Goal: Task Accomplishment & Management: Complete application form

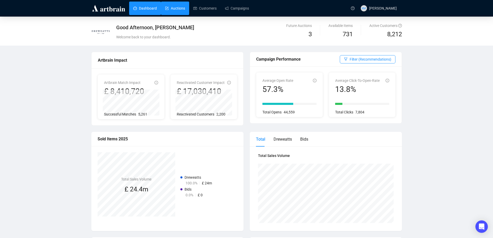
click at [183, 11] on link "Auctions" at bounding box center [175, 8] width 20 height 13
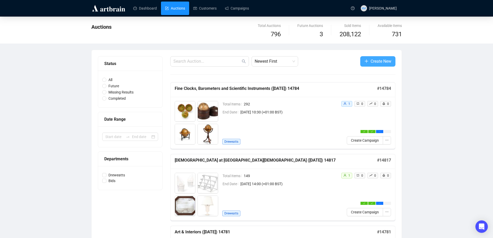
click at [379, 62] on span "Create New" at bounding box center [381, 61] width 21 height 6
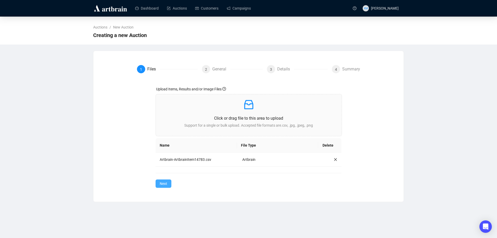
click at [163, 181] on span "Next" at bounding box center [164, 184] width 8 height 6
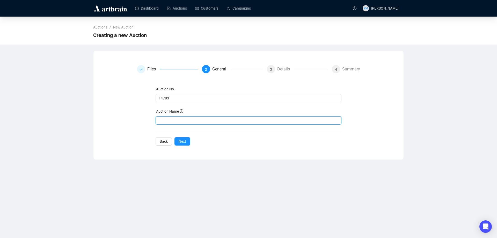
click at [180, 118] on input "text" at bounding box center [249, 120] width 186 height 8
paste input "Monthly Sale of Fine Wine, Vintage Port and Spirits"
drag, startPoint x: 184, startPoint y: 120, endPoint x: 134, endPoint y: 118, distance: 50.0
click at [139, 119] on div "Auction No. 14783 Auction Name Monthly Sale of Fine Wine, Vintage Port and Spir…" at bounding box center [248, 115] width 223 height 59
click at [228, 123] on input "Fine Wine, Vintage Port and Spirits" at bounding box center [249, 120] width 186 height 8
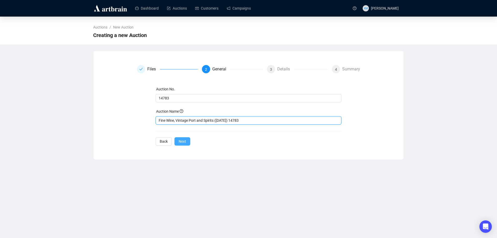
type input "Fine Wine, Vintage Port and Spirits ([DATE]) 14783"
click at [184, 142] on span "Next" at bounding box center [183, 141] width 8 height 6
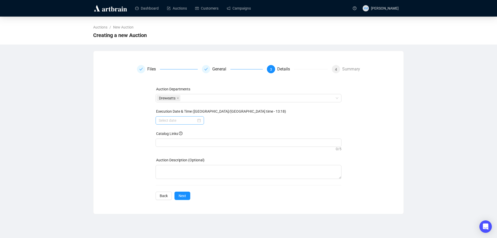
click at [201, 121] on div at bounding box center [180, 120] width 48 height 8
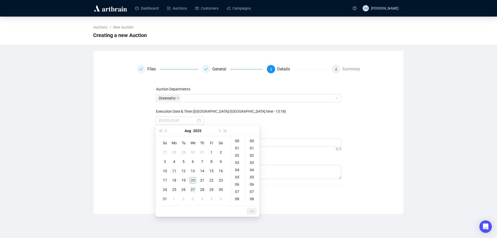
click at [195, 189] on div "27" at bounding box center [193, 189] width 6 height 6
click at [239, 162] on div "10" at bounding box center [237, 161] width 12 height 7
click at [254, 202] on div "30" at bounding box center [252, 202] width 12 height 7
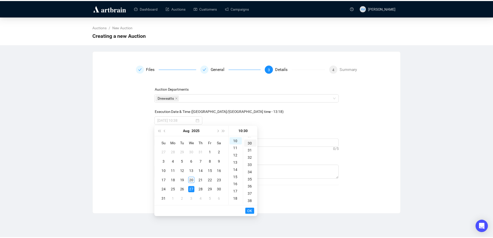
scroll to position [217, 0]
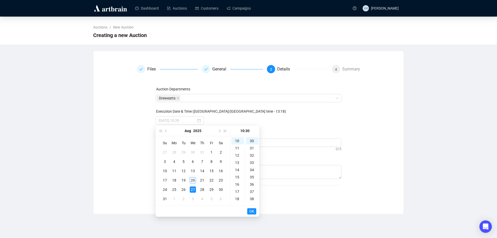
type input "[DATE] 10:30"
click at [253, 211] on span "OK" at bounding box center [251, 211] width 5 height 10
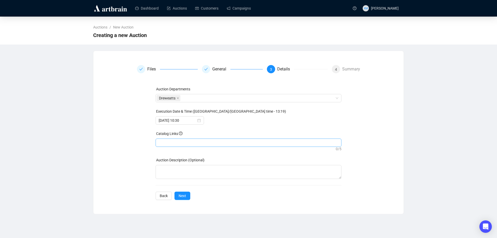
click at [175, 143] on div at bounding box center [249, 142] width 184 height 7
paste input "[URL][DOMAIN_NAME]"
type input "[URL][DOMAIN_NAME]"
click at [181, 196] on span "Next" at bounding box center [183, 196] width 8 height 6
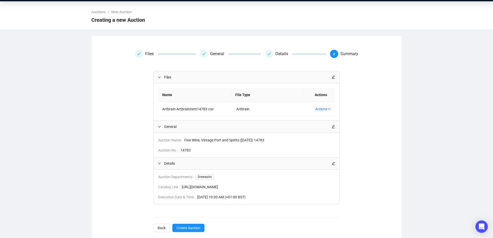
scroll to position [24, 0]
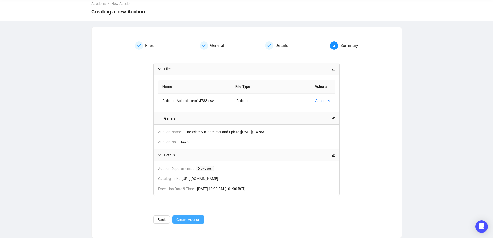
click at [190, 221] on span "Create Auction" at bounding box center [188, 220] width 24 height 6
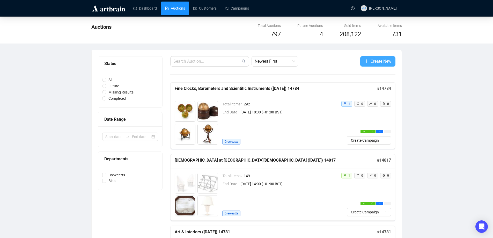
click at [377, 61] on span "Create New" at bounding box center [381, 61] width 21 height 6
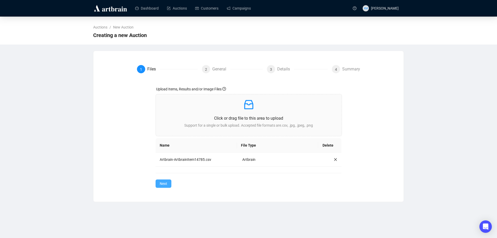
click at [167, 182] on button "Next" at bounding box center [164, 183] width 16 height 8
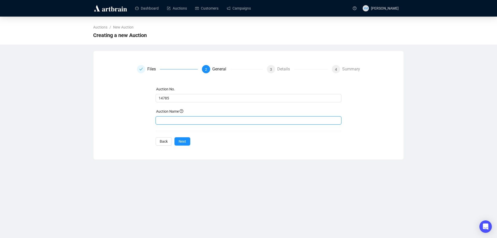
click at [183, 120] on input "text" at bounding box center [249, 120] width 186 height 8
paste input "Fine Furniture, Sculpture, Carpets, Ceramics and Works of Art"
type input "Fine Furniture, Sculpture, Carpets, Ceramics and Works of Art ([DATE] & [DATE])…"
click at [184, 140] on span "Next" at bounding box center [183, 141] width 8 height 6
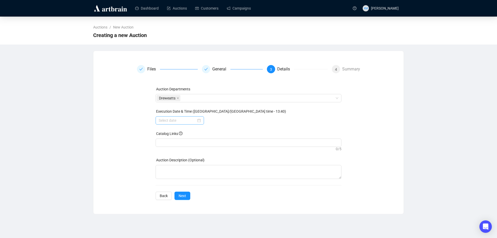
click at [199, 120] on div at bounding box center [180, 120] width 42 height 6
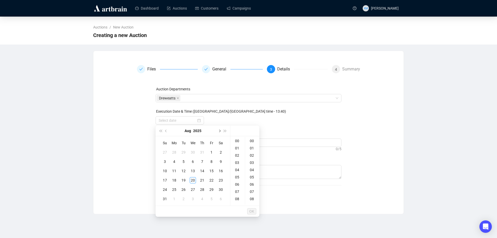
click at [219, 130] on span "Next month (PageDown)" at bounding box center [219, 130] width 3 height 3
click at [194, 159] on div "10" at bounding box center [193, 161] width 6 height 6
click at [237, 187] on div "10" at bounding box center [237, 187] width 12 height 7
click at [253, 176] on div "30" at bounding box center [252, 176] width 12 height 7
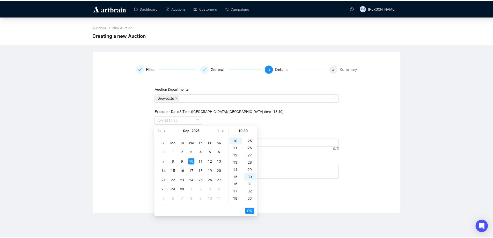
scroll to position [217, 0]
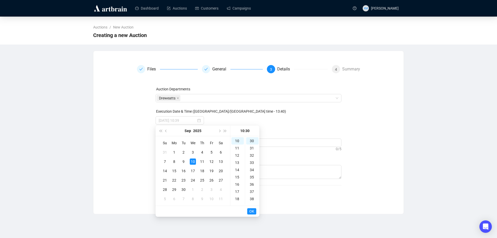
type input "[DATE] 10:30"
click at [253, 210] on span "OK" at bounding box center [251, 211] width 5 height 10
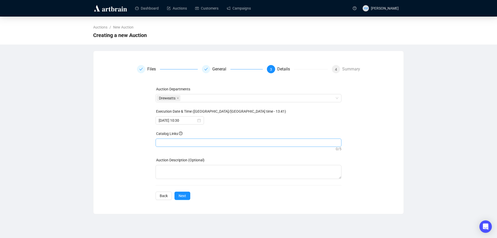
click at [183, 144] on div at bounding box center [249, 142] width 184 height 7
paste input "[URL][DOMAIN_NAME]"
type input "[URL][DOMAIN_NAME]"
click at [187, 196] on button "Next" at bounding box center [182, 195] width 16 height 8
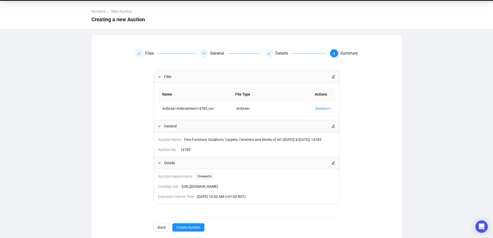
scroll to position [29, 0]
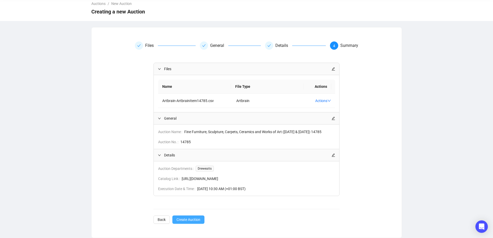
click at [191, 221] on span "Create Auction" at bounding box center [188, 220] width 24 height 6
